Goal: Task Accomplishment & Management: Complete application form

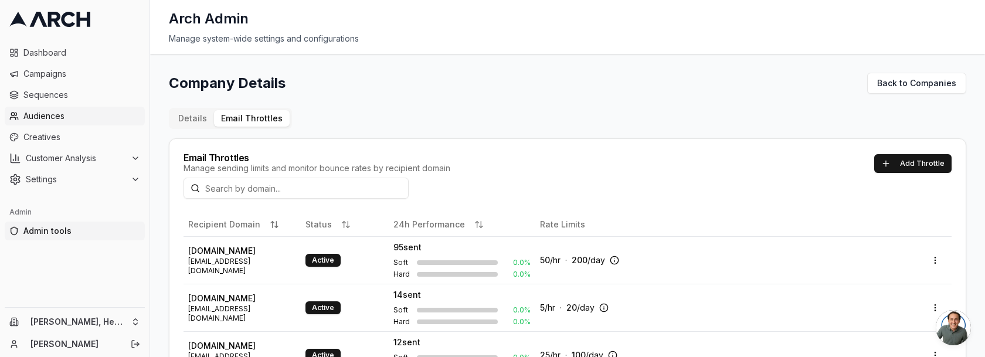
click at [73, 115] on span "Audiences" at bounding box center [81, 116] width 117 height 12
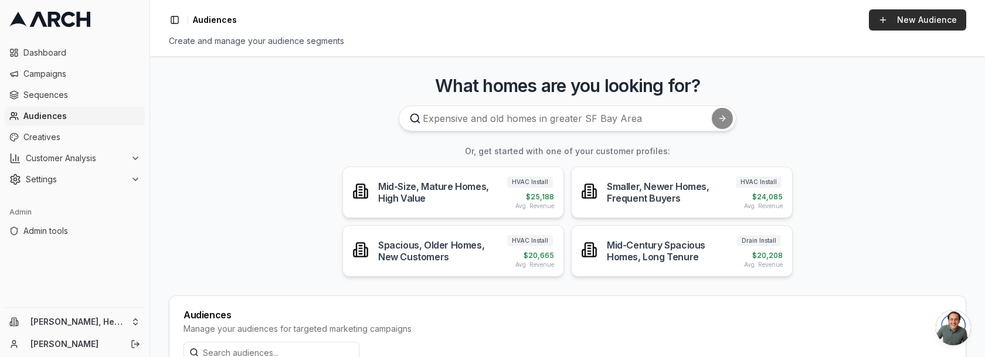
click at [896, 16] on link "New Audience" at bounding box center [917, 19] width 97 height 21
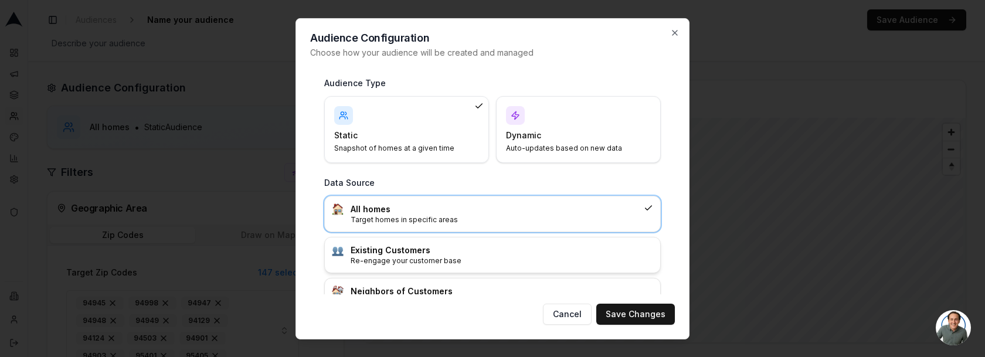
scroll to position [26, 0]
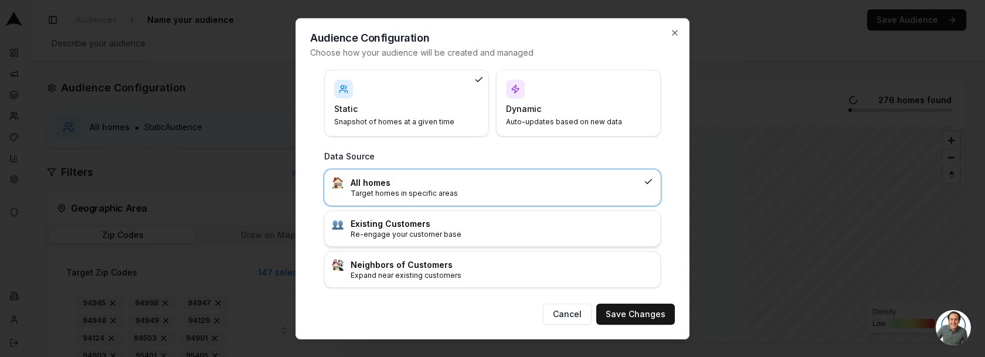
click at [576, 229] on p "Re-engage your customer base" at bounding box center [501, 233] width 302 height 9
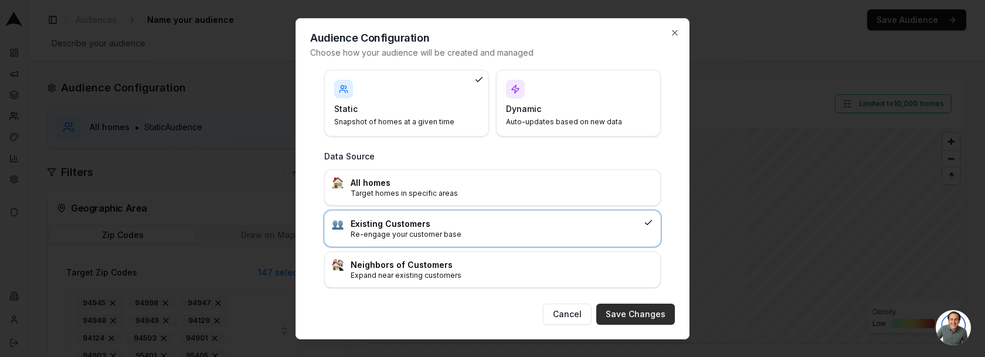
click at [617, 312] on button "Save Changes" at bounding box center [635, 314] width 79 height 21
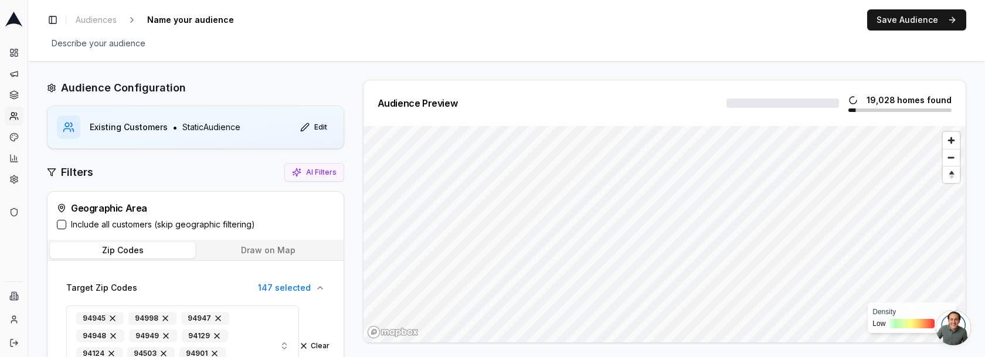
click at [148, 222] on label "Include all customers (skip geographic filtering)" at bounding box center [163, 225] width 184 height 12
click at [66, 222] on button "Include all customers (skip geographic filtering)" at bounding box center [61, 224] width 9 height 9
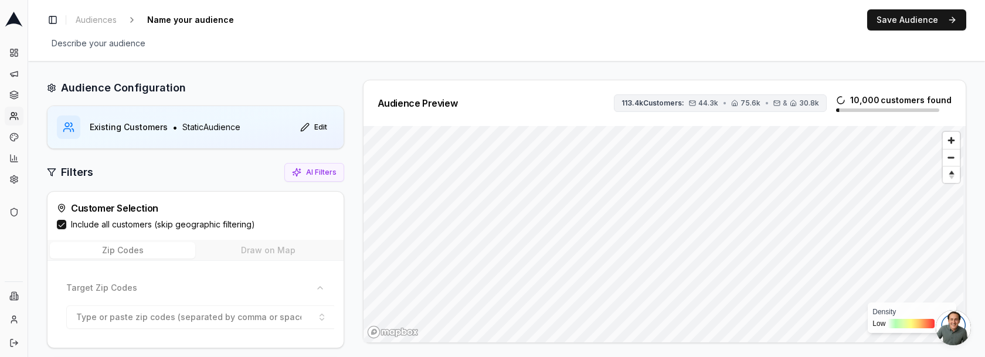
click at [680, 107] on span "113.4k Customers:" at bounding box center [652, 102] width 63 height 9
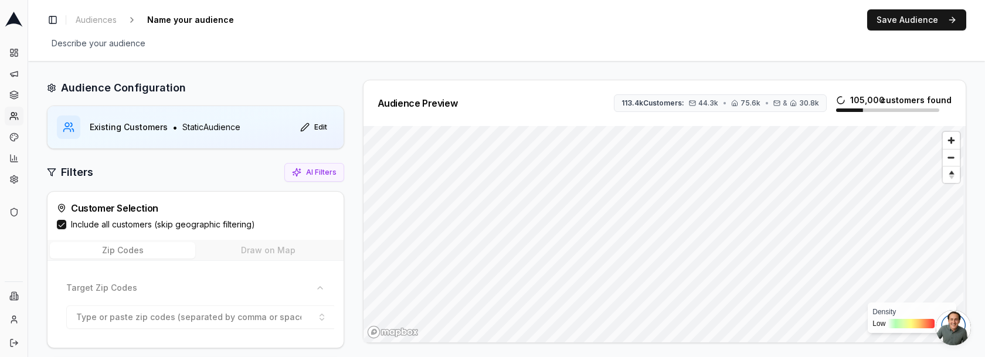
click at [84, 223] on label "Include all customers (skip geographic filtering)" at bounding box center [163, 225] width 184 height 12
click at [66, 223] on button "Include all customers (skip geographic filtering)" at bounding box center [61, 224] width 9 height 9
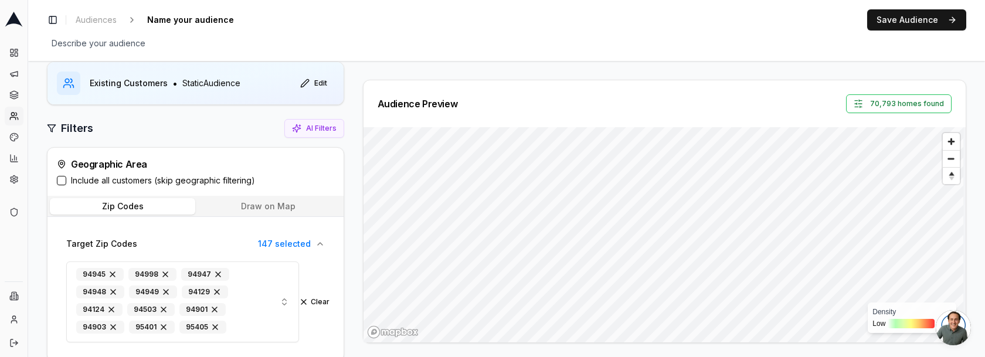
scroll to position [48, 0]
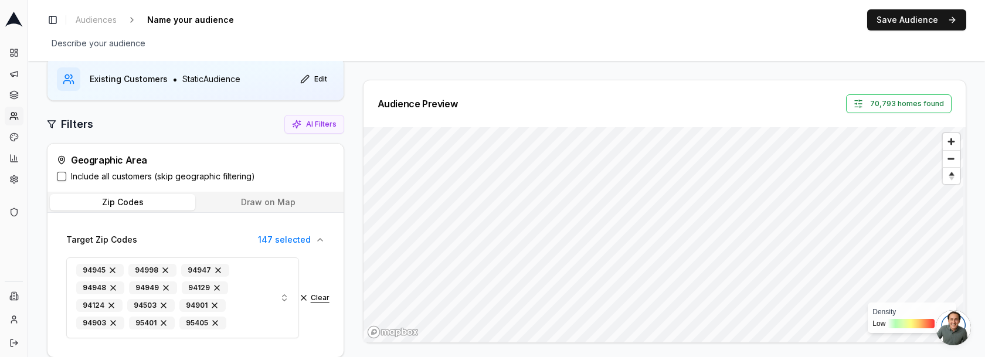
click at [312, 301] on button "Clear" at bounding box center [314, 297] width 30 height 9
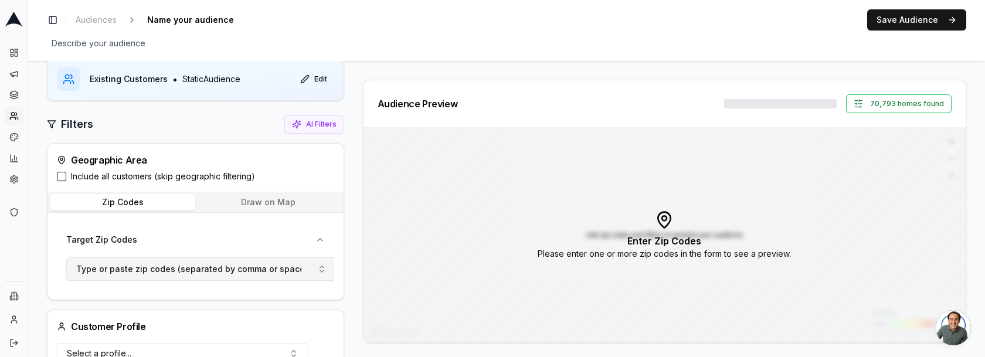
click at [213, 270] on span "Type or paste zip codes (separated by comma or space)" at bounding box center [192, 269] width 232 height 12
type input "94497"
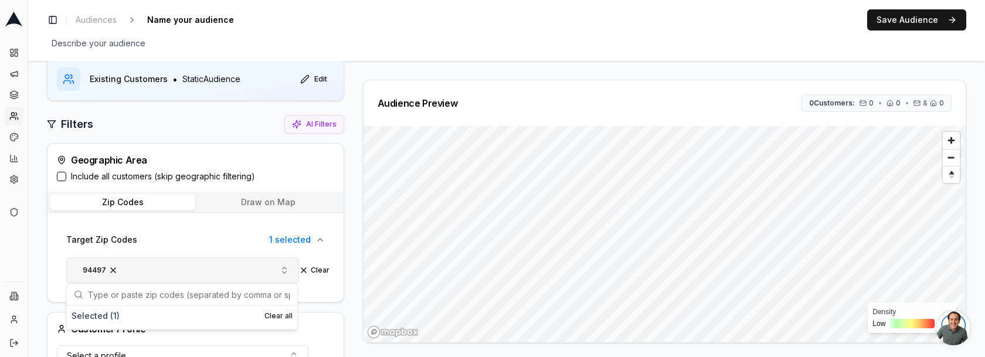
click at [110, 268] on span "button" at bounding box center [112, 270] width 9 height 9
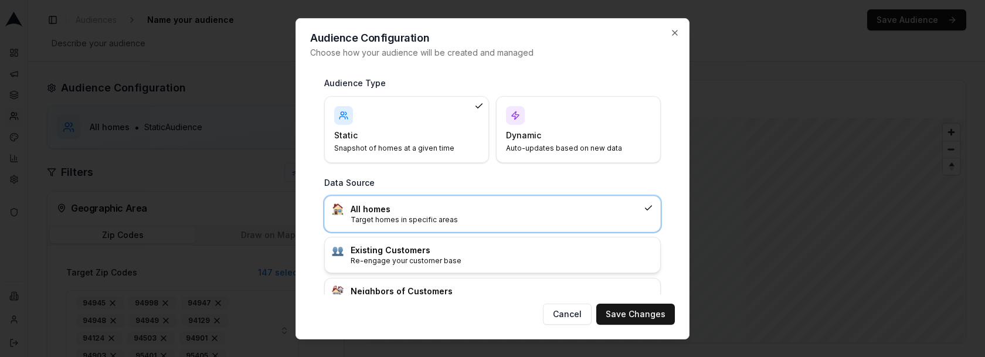
click at [456, 258] on p "Re-engage your customer base" at bounding box center [501, 260] width 302 height 9
click at [631, 314] on button "Save Changes" at bounding box center [635, 314] width 79 height 21
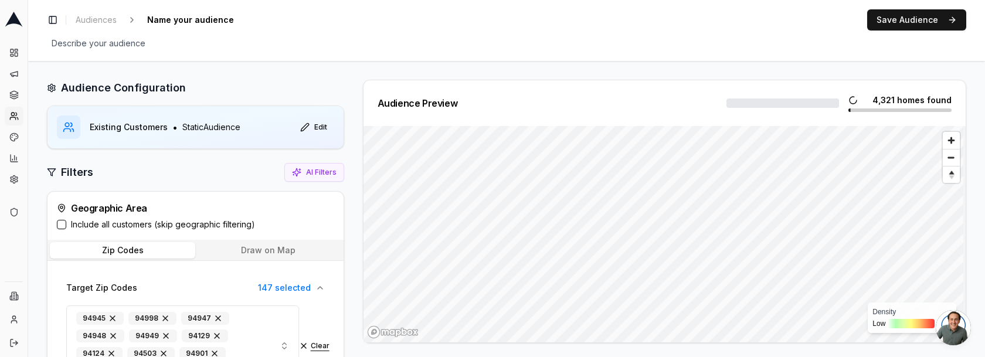
click at [315, 345] on button "Clear" at bounding box center [314, 345] width 30 height 9
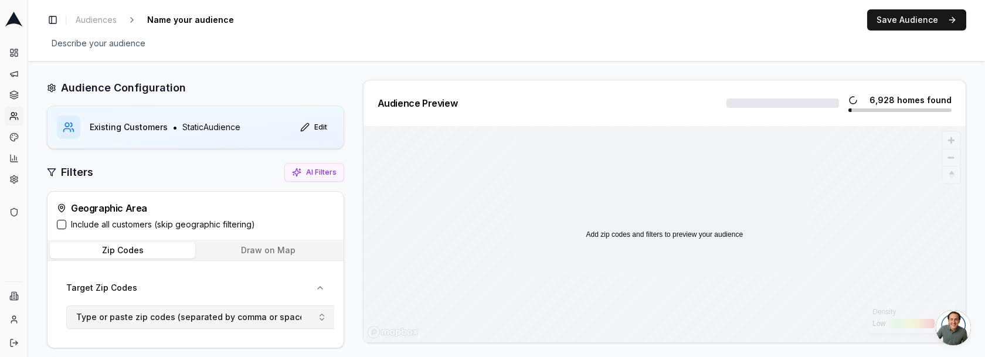
click at [217, 314] on span "Type or paste zip codes (separated by comma or space)" at bounding box center [192, 317] width 232 height 12
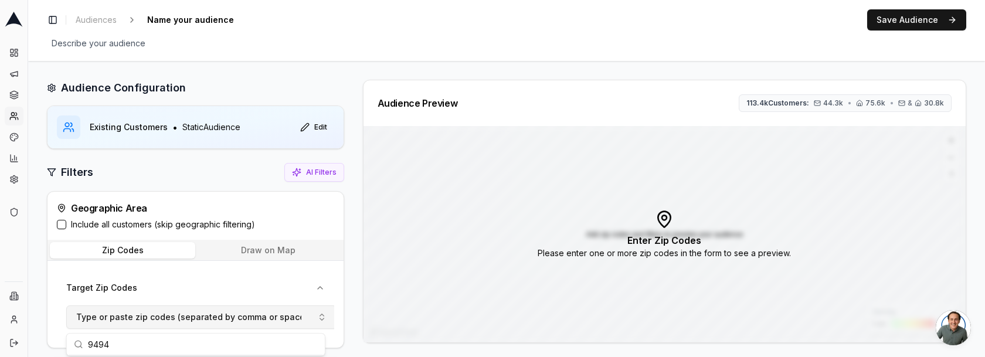
type input "94947"
